Goal: Task Accomplishment & Management: Use online tool/utility

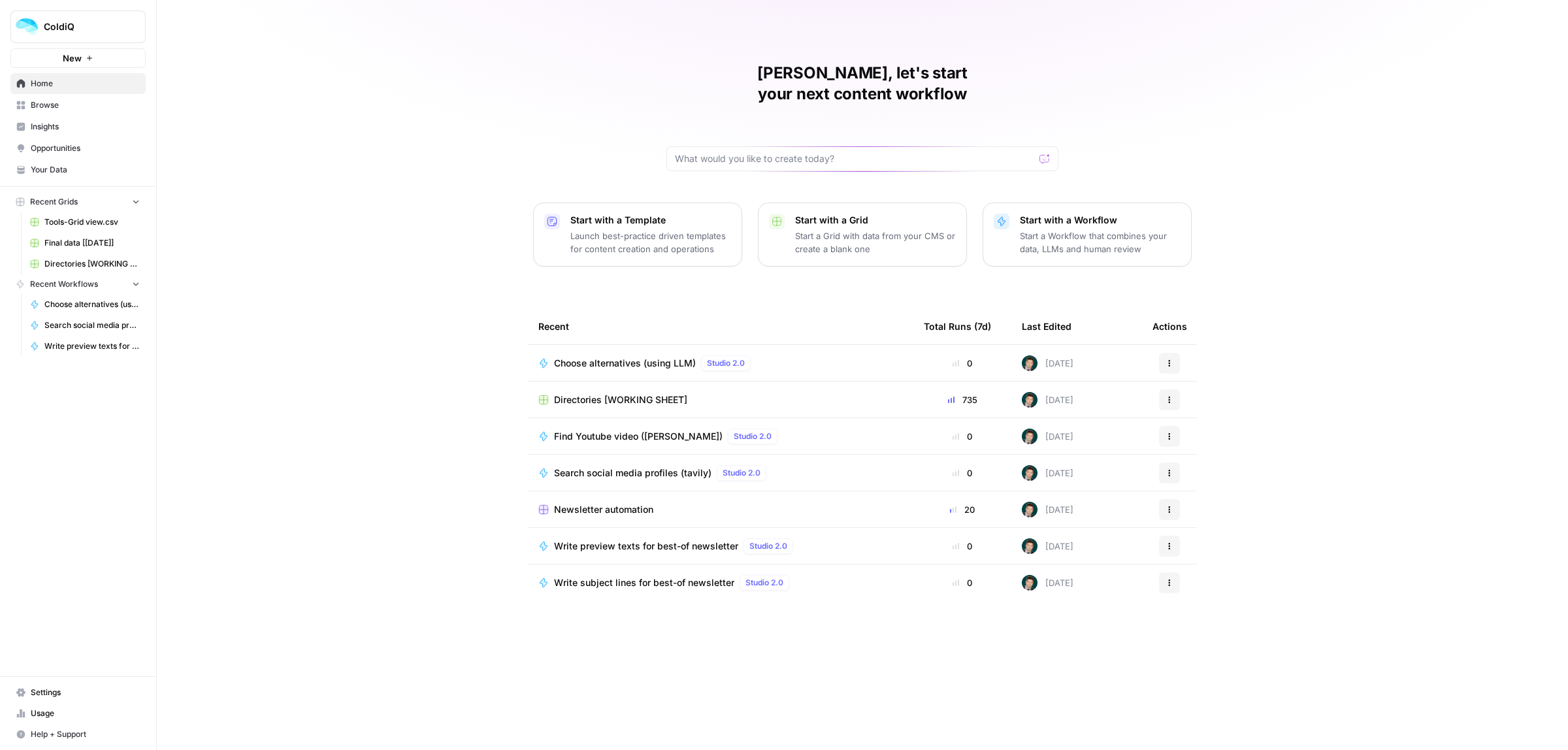
click at [586, 393] on span "Directories [WORKING SHEET]" at bounding box center [620, 400] width 133 height 13
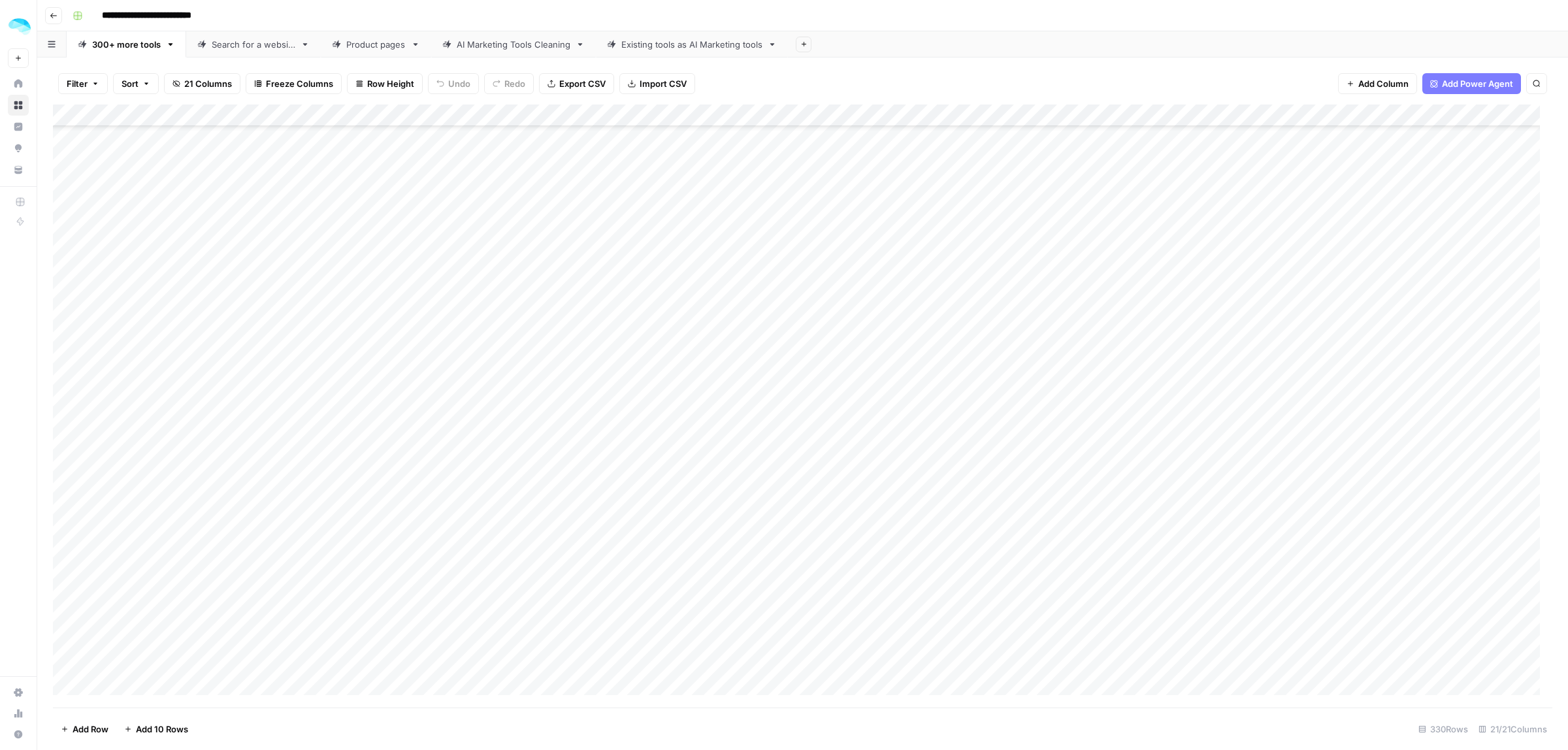
scroll to position [10667, 0]
click at [145, 675] on div "Add Column" at bounding box center [802, 406] width 1499 height 603
click at [128, 681] on div "Add Column" at bounding box center [802, 406] width 1499 height 603
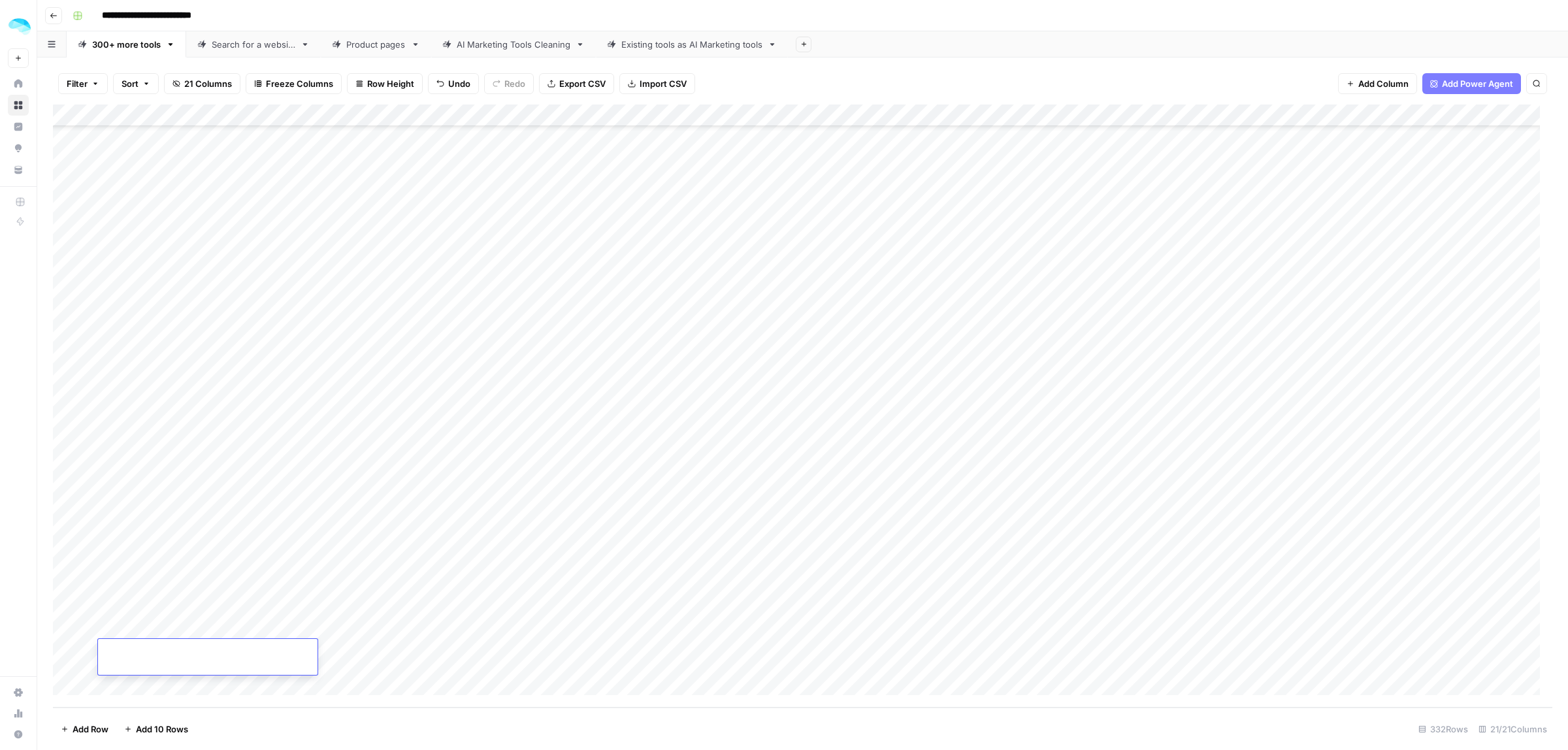
click at [128, 685] on div "Add Column" at bounding box center [802, 406] width 1499 height 603
click at [155, 582] on div "Add Column" at bounding box center [802, 406] width 1499 height 603
click at [144, 627] on div "Add Column" at bounding box center [802, 406] width 1499 height 603
click at [172, 655] on div "Add Column" at bounding box center [802, 406] width 1499 height 603
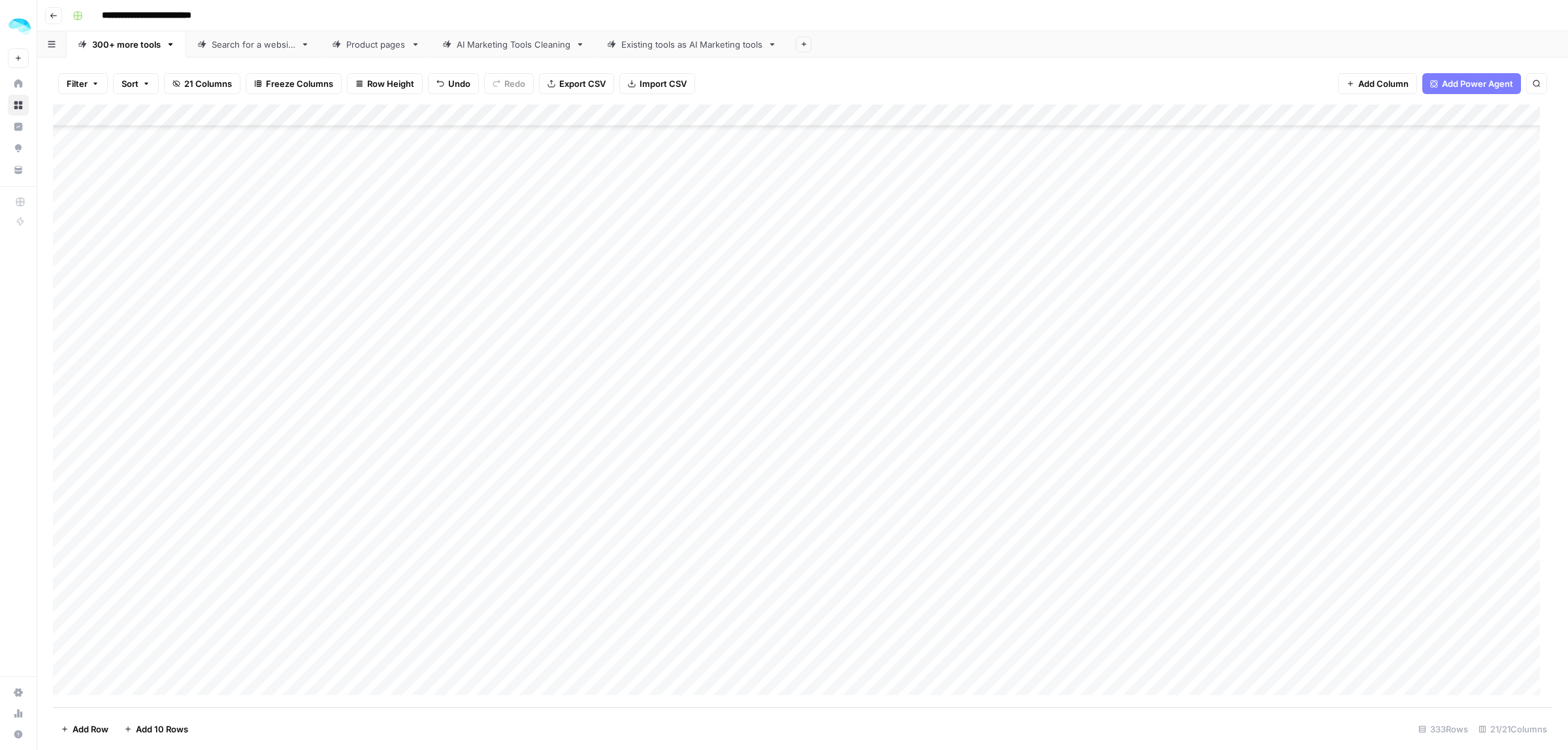
click at [67, 589] on div "Add Column" at bounding box center [802, 406] width 1499 height 603
click at [89, 729] on span "Delete 1 Row" at bounding box center [87, 729] width 52 height 13
click at [747, 152] on span "Delete" at bounding box center [737, 151] width 28 height 13
